Goal: Go to known website: Go to known website

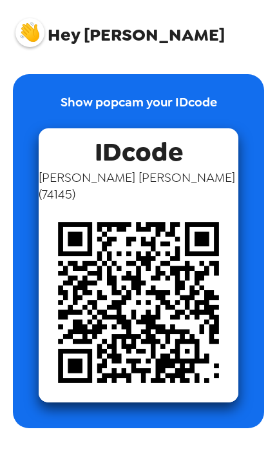
click at [201, 352] on img at bounding box center [139, 302] width 200 height 200
